Goal: Information Seeking & Learning: Learn about a topic

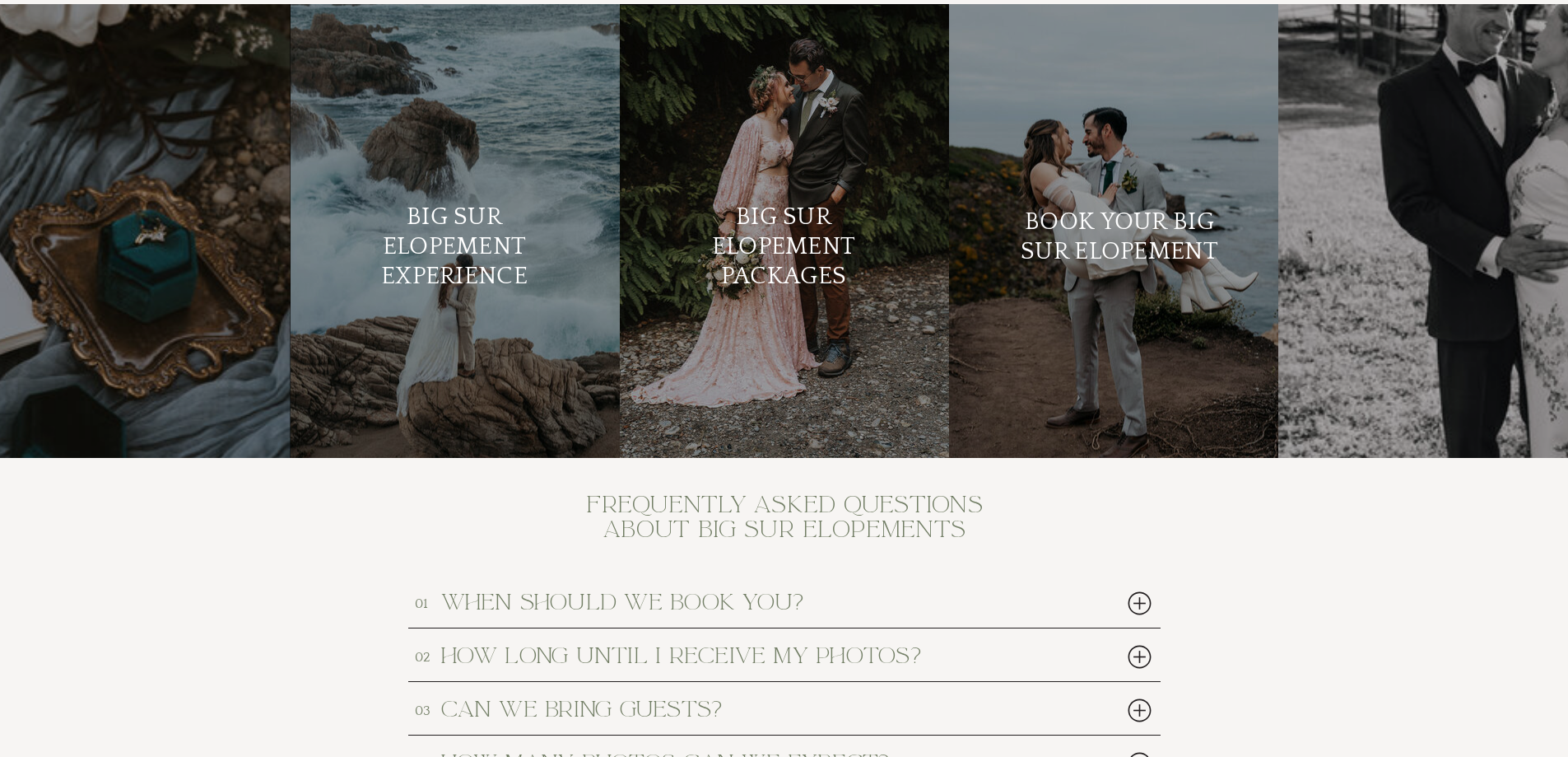
scroll to position [6726, 0]
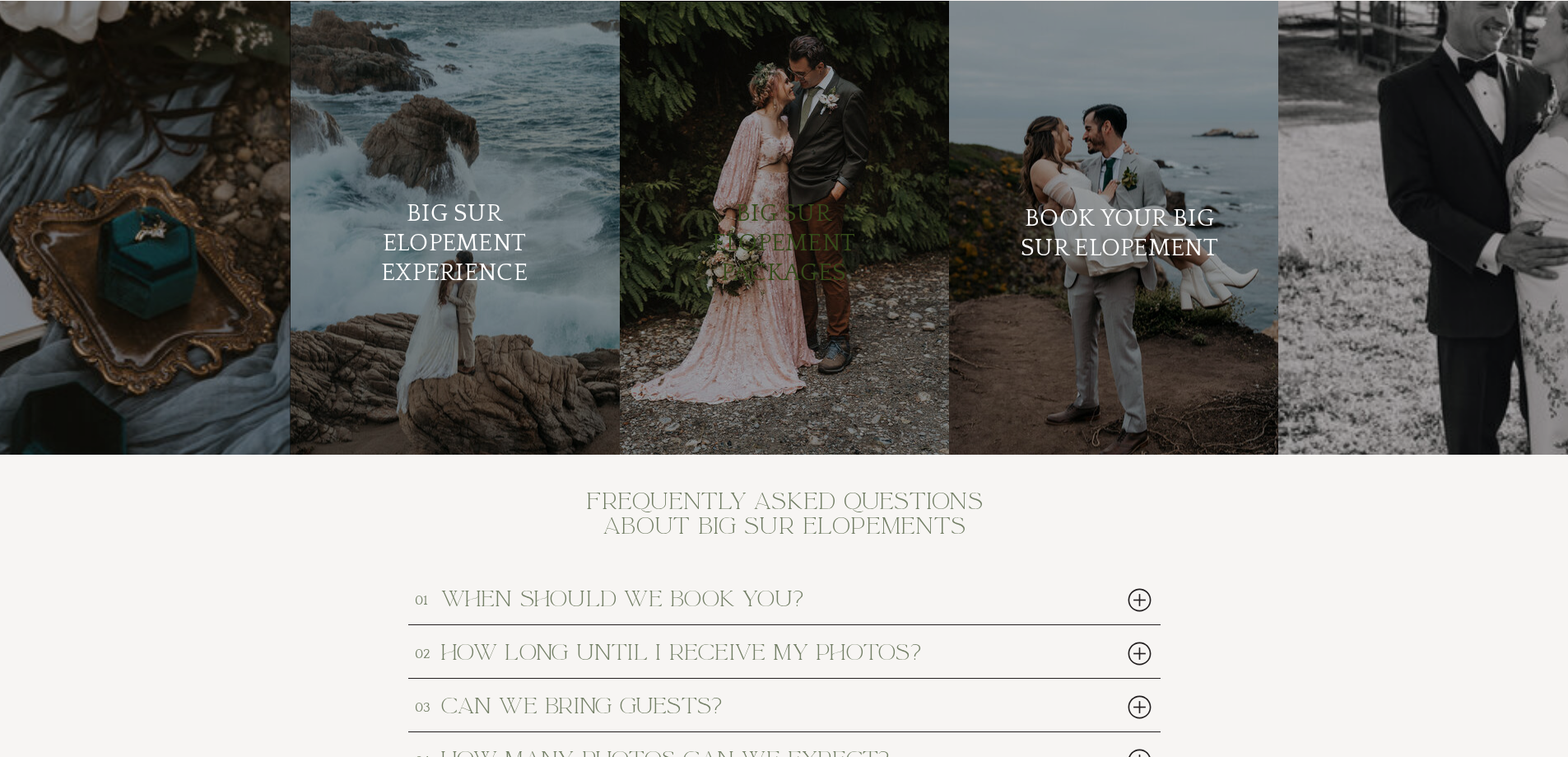
click at [776, 246] on h2 "Big Sur Elopement Packages" at bounding box center [784, 247] width 200 height 95
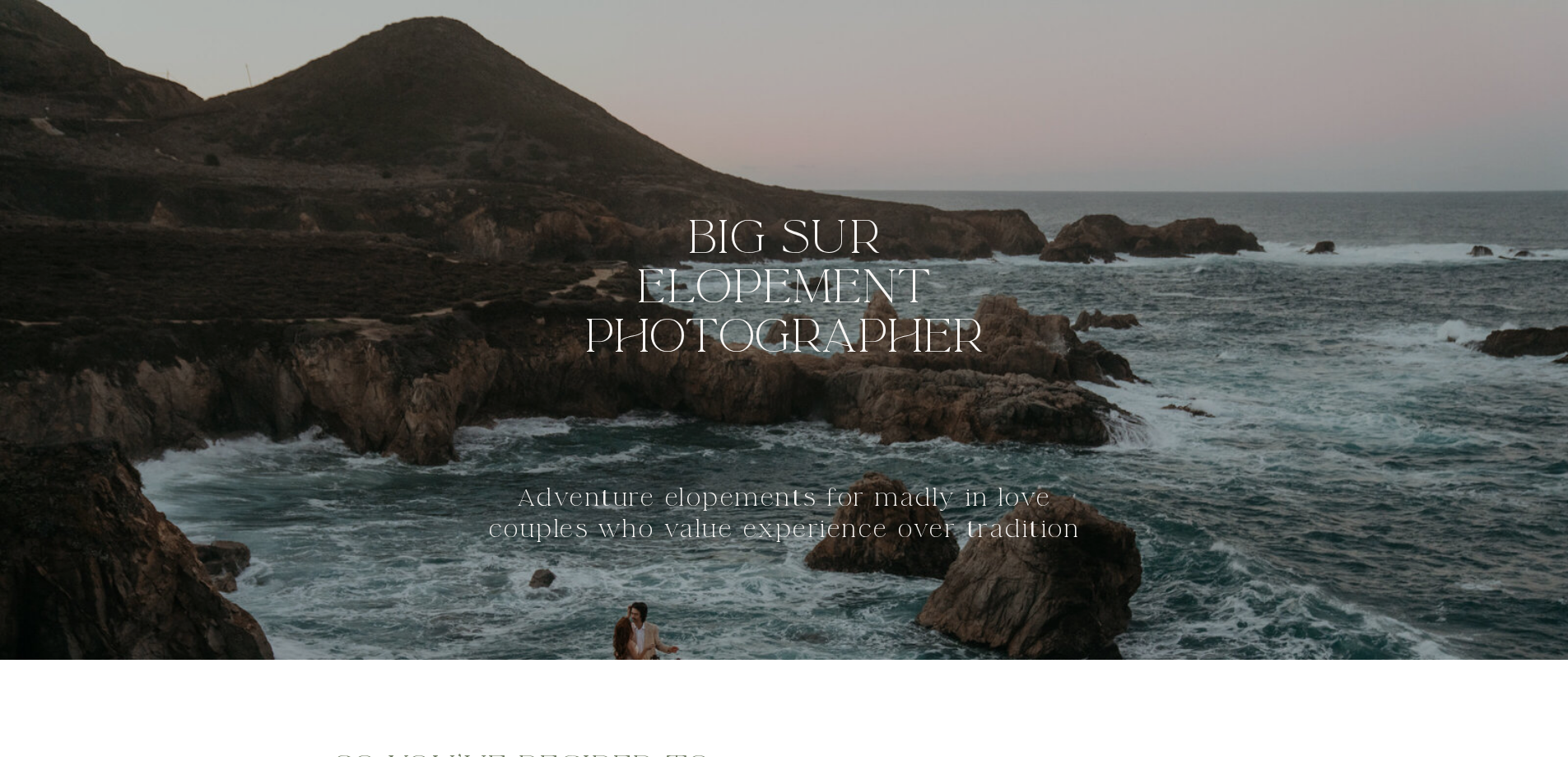
scroll to position [6726, 0]
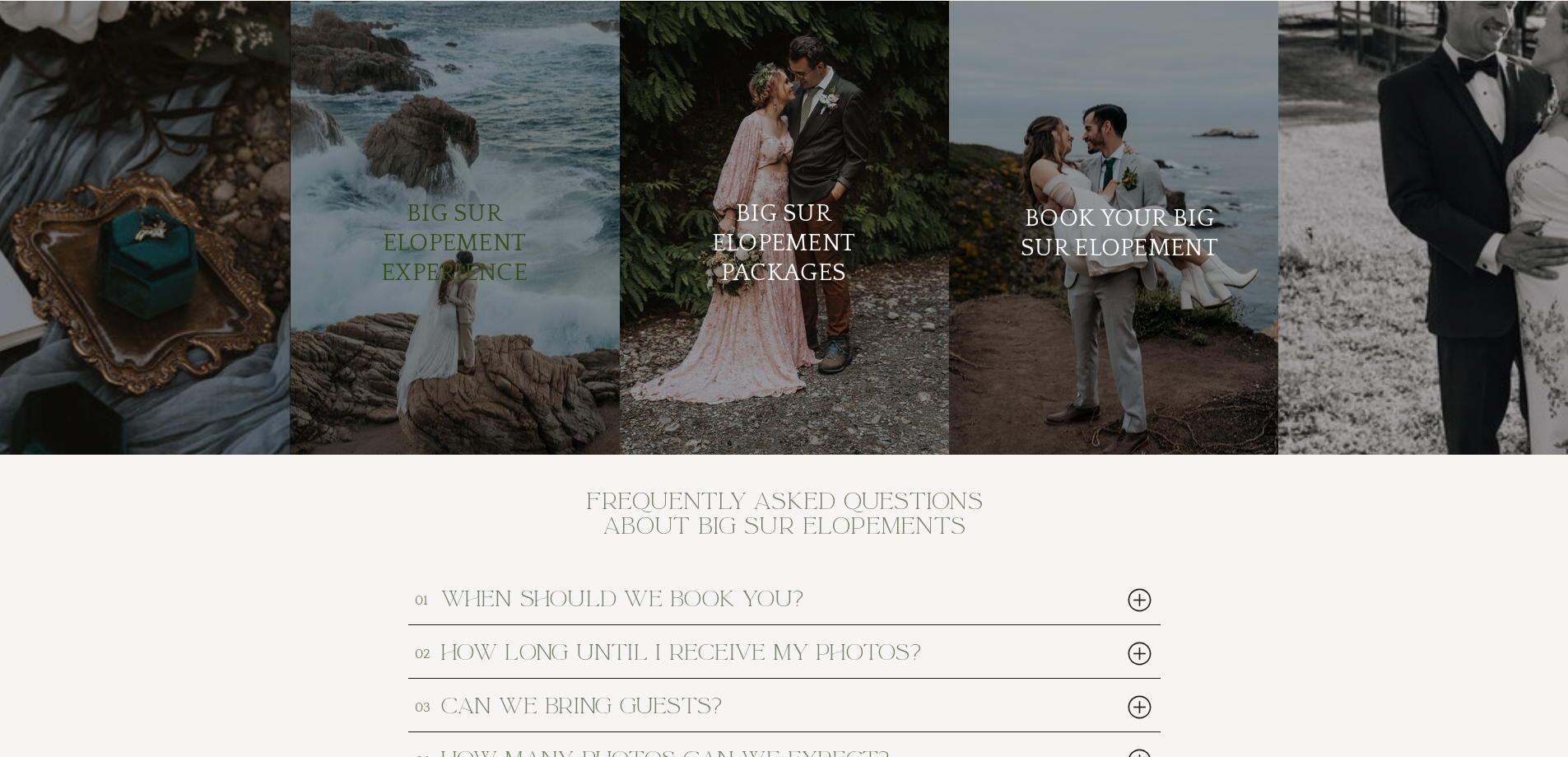
click at [446, 257] on h2 "Big Sur Elopement Experience" at bounding box center [455, 245] width 200 height 90
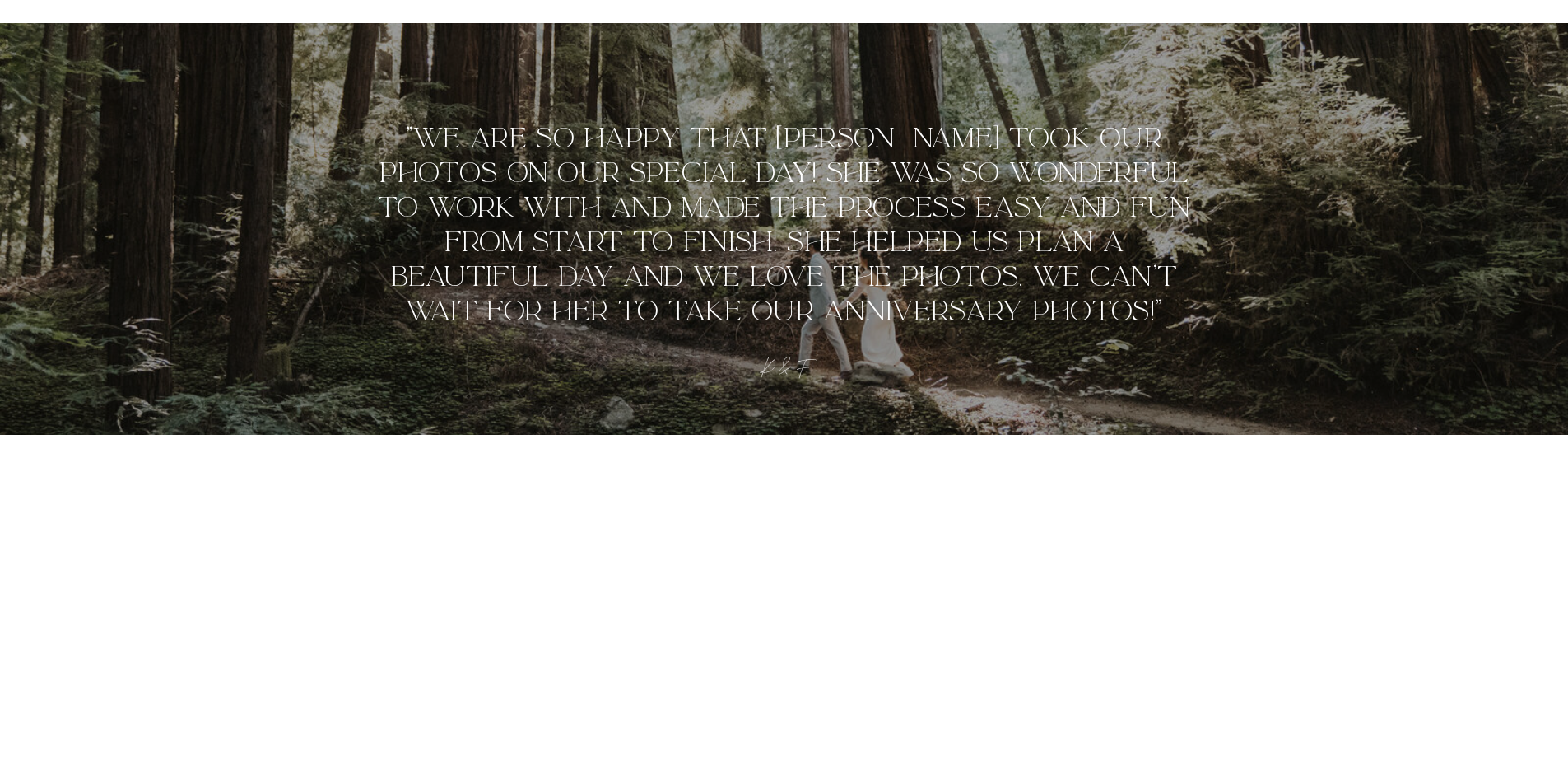
scroll to position [1153, 0]
